Goal: Download file/media

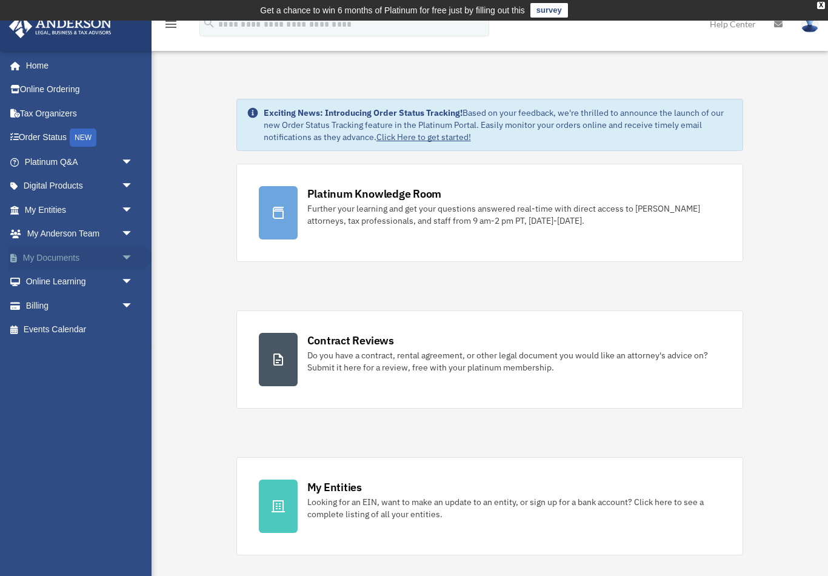
click at [123, 258] on span "arrow_drop_down" at bounding box center [133, 258] width 24 height 25
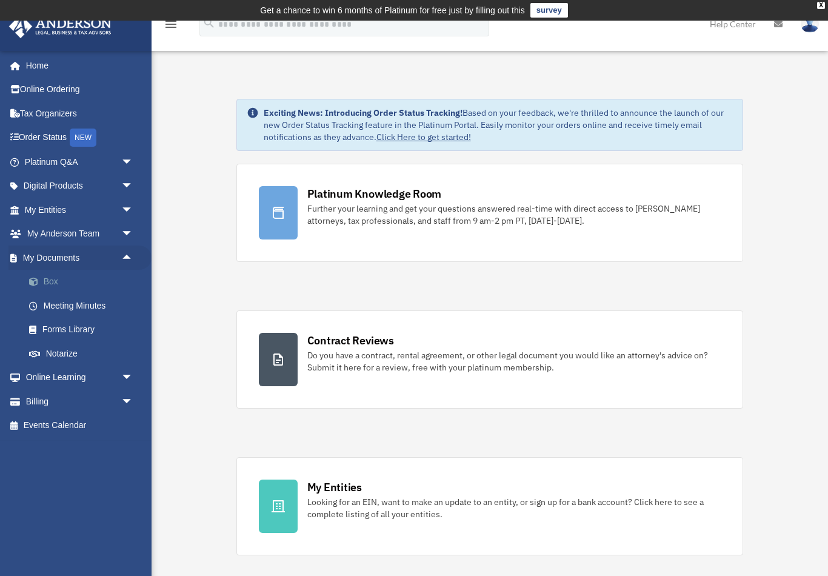
click at [49, 280] on link "Box" at bounding box center [84, 282] width 135 height 24
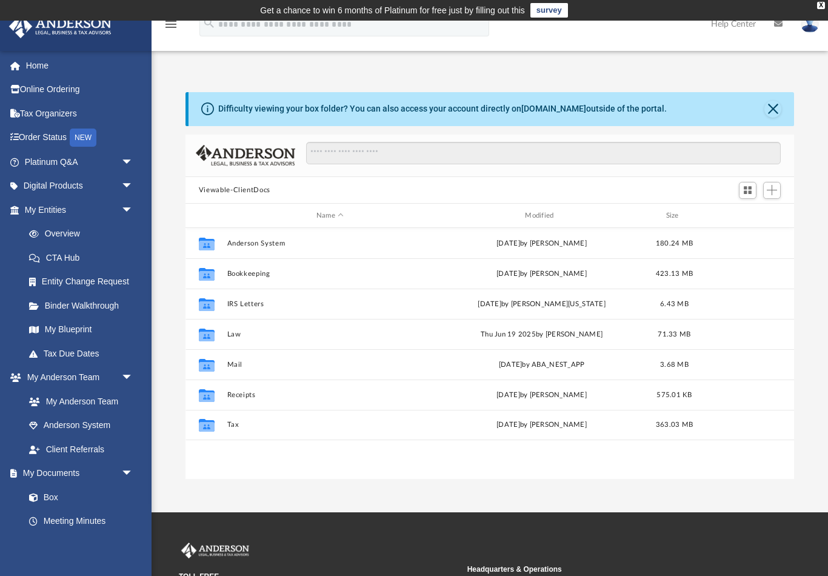
scroll to position [276, 609]
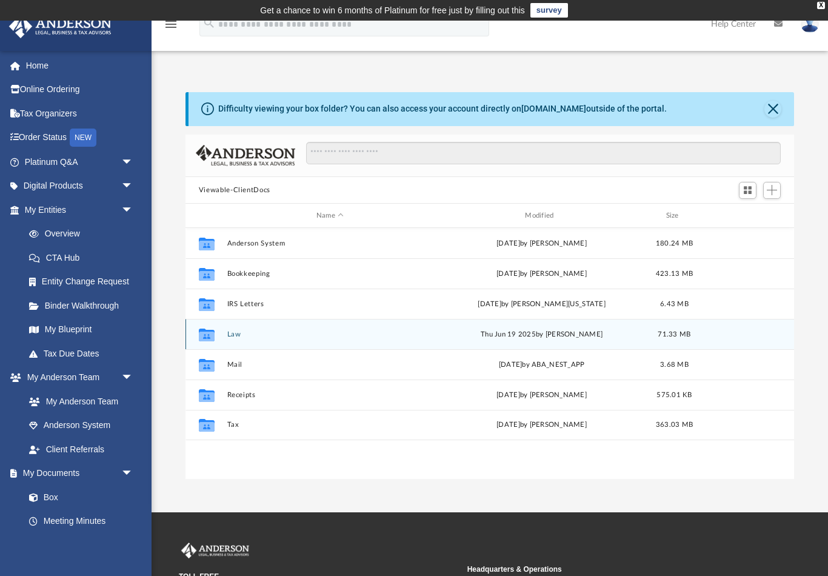
click at [227, 331] on button "Law" at bounding box center [330, 334] width 206 height 8
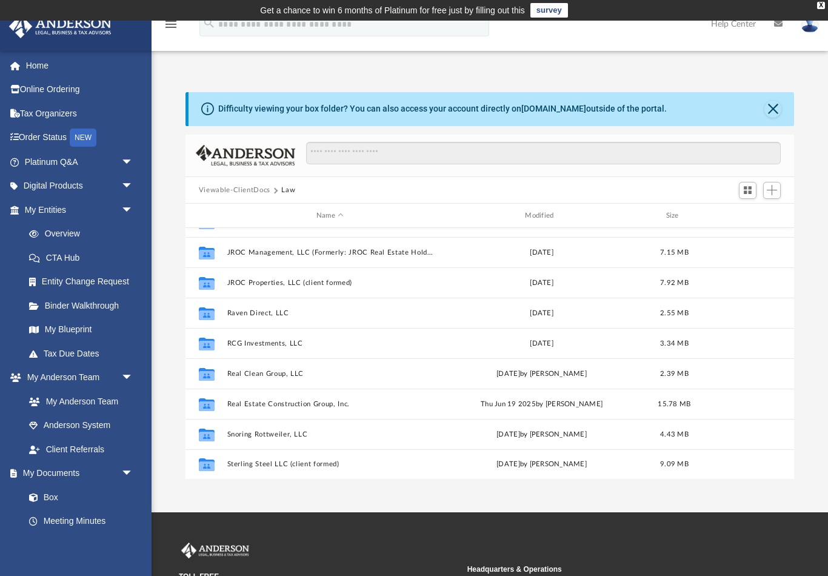
scroll to position [203, 0]
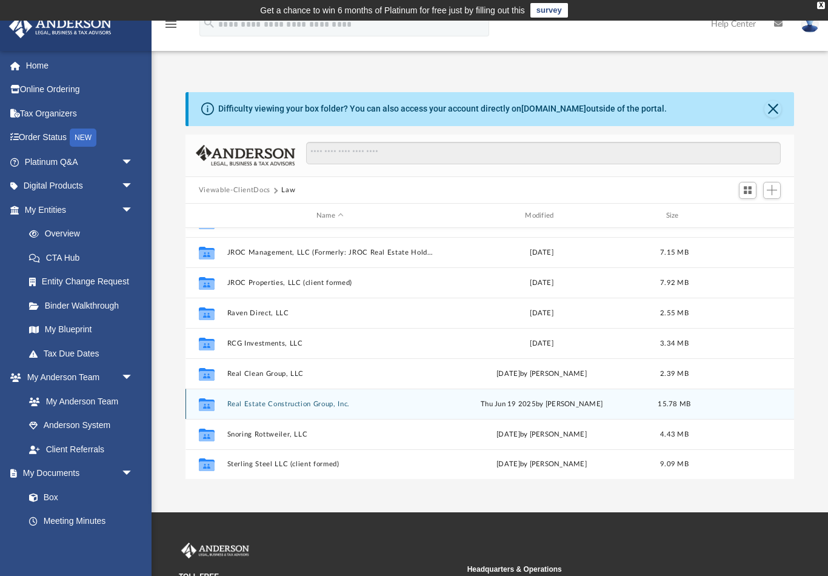
click at [298, 403] on button "Real Estate Construction Group, Inc." at bounding box center [330, 404] width 206 height 8
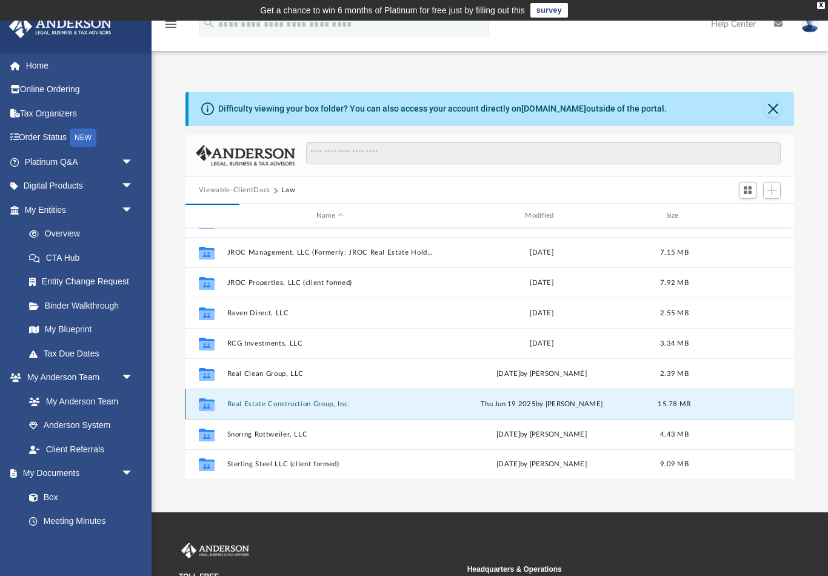
click at [317, 406] on button "Real Estate Construction Group, Inc." at bounding box center [330, 404] width 206 height 8
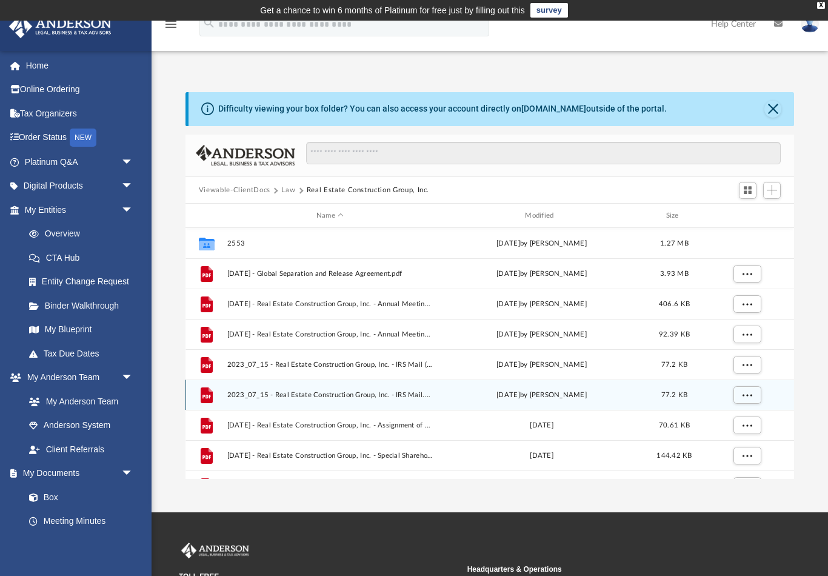
click at [287, 403] on div "File 2023_07_15 - Real Estate Construction Group, Inc. - IRS Mail.pdf Tue Jan 9…" at bounding box center [490, 395] width 609 height 30
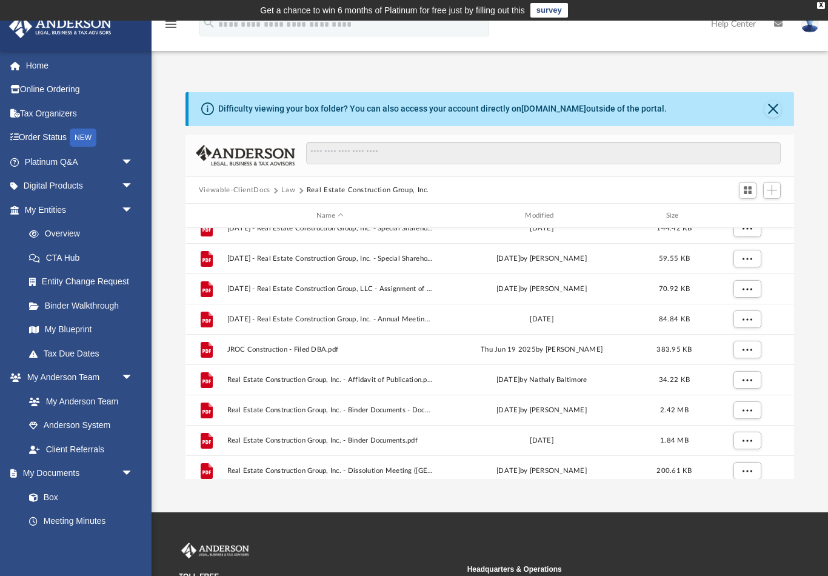
scroll to position [240, 0]
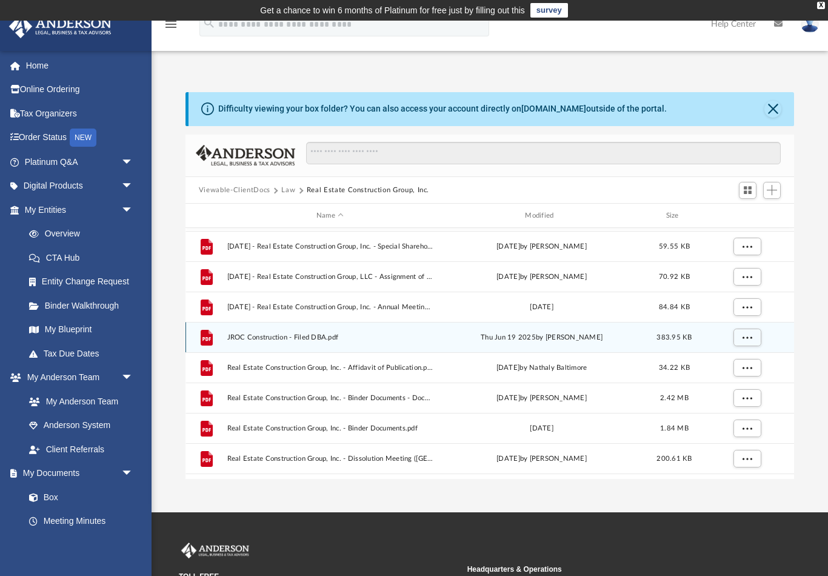
click at [324, 347] on div "File JROC Construction - Filed DBA.pdf Thu Jun 19 2025 by Kathleen Maureene Pel…" at bounding box center [490, 337] width 609 height 30
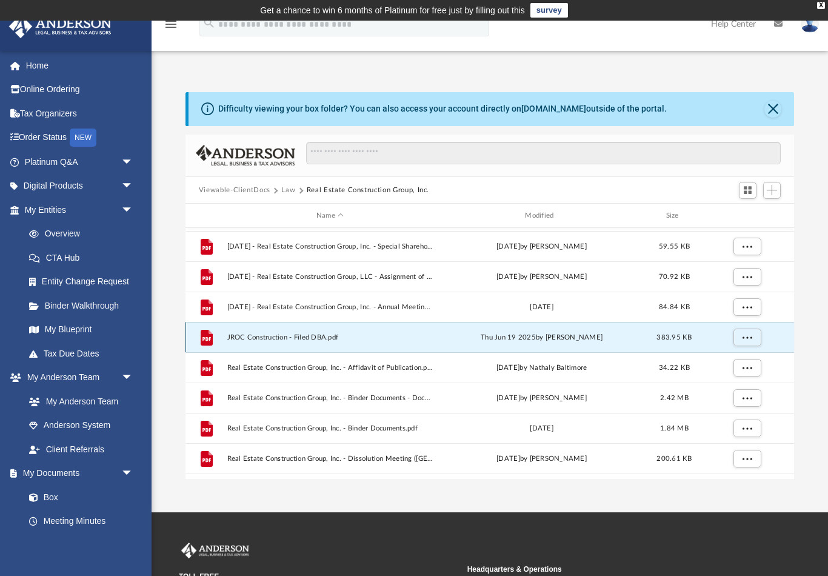
click at [320, 338] on span "JROC Construction - Filed DBA.pdf" at bounding box center [330, 338] width 206 height 8
click at [754, 332] on button "More options" at bounding box center [747, 338] width 28 height 18
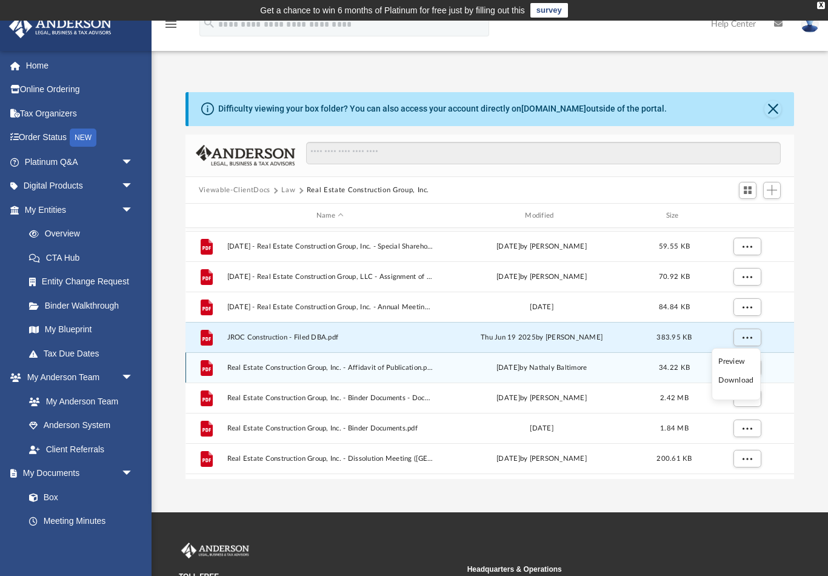
click at [736, 380] on li "Download" at bounding box center [736, 380] width 35 height 13
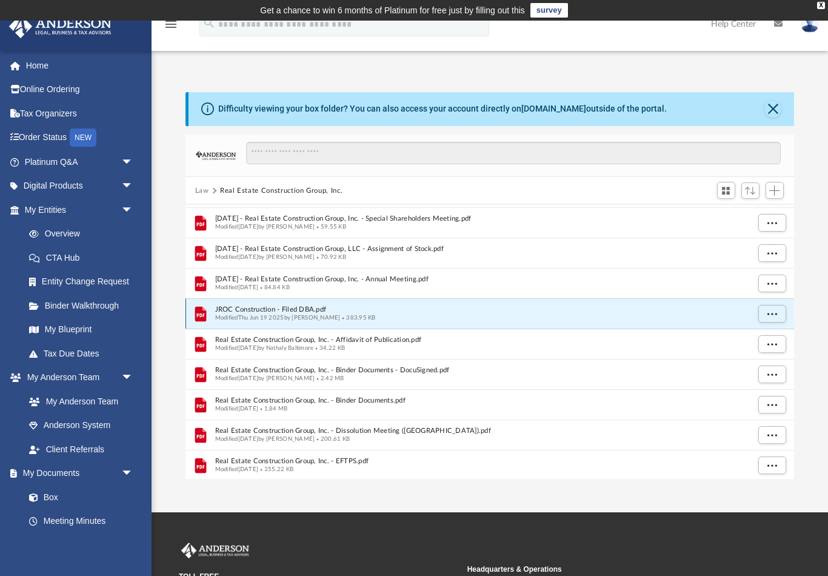
scroll to position [1, 1]
